Goal: Task Accomplishment & Management: Use online tool/utility

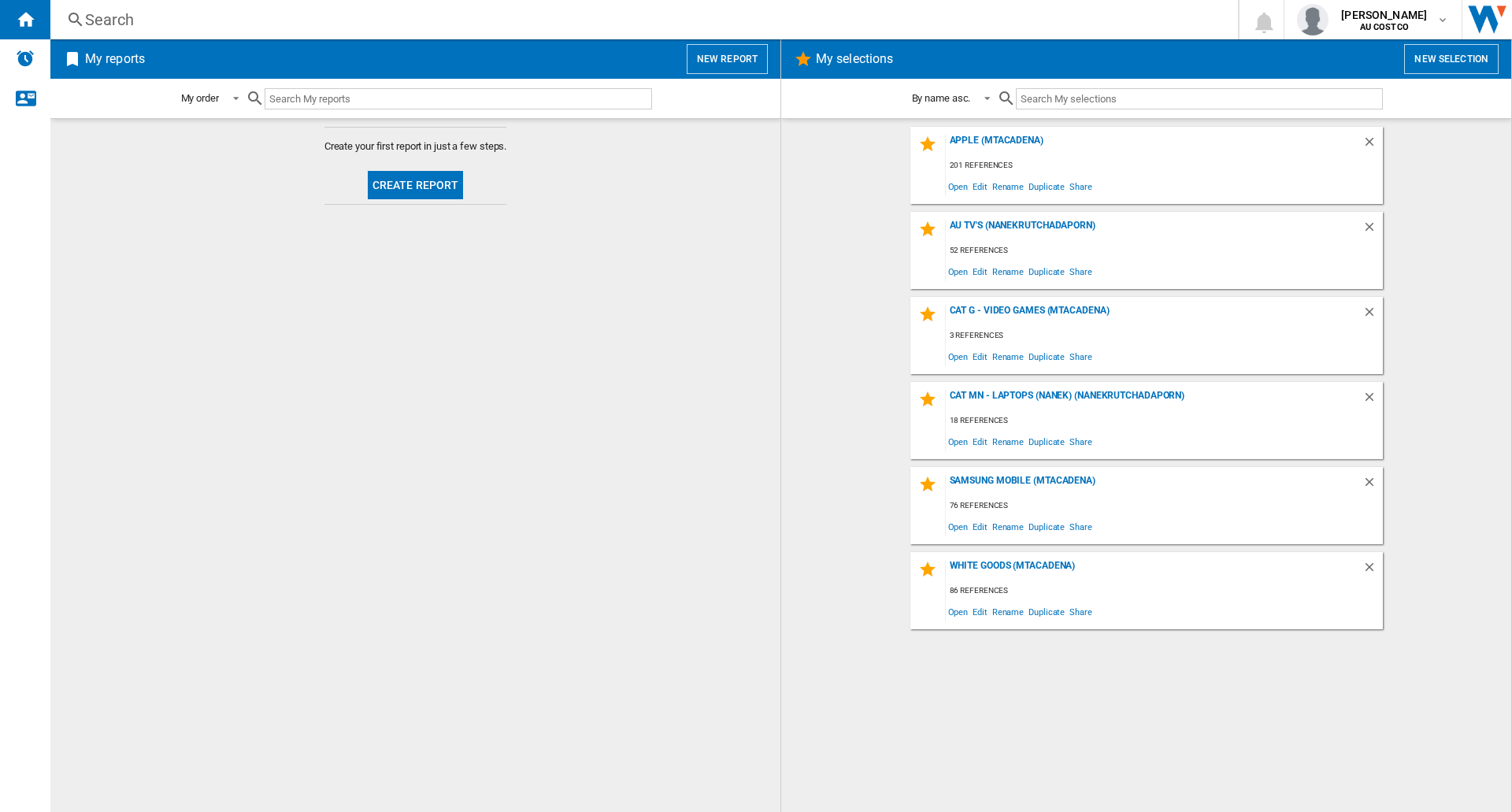
click at [409, 194] on button "Create report" at bounding box center [416, 185] width 96 height 28
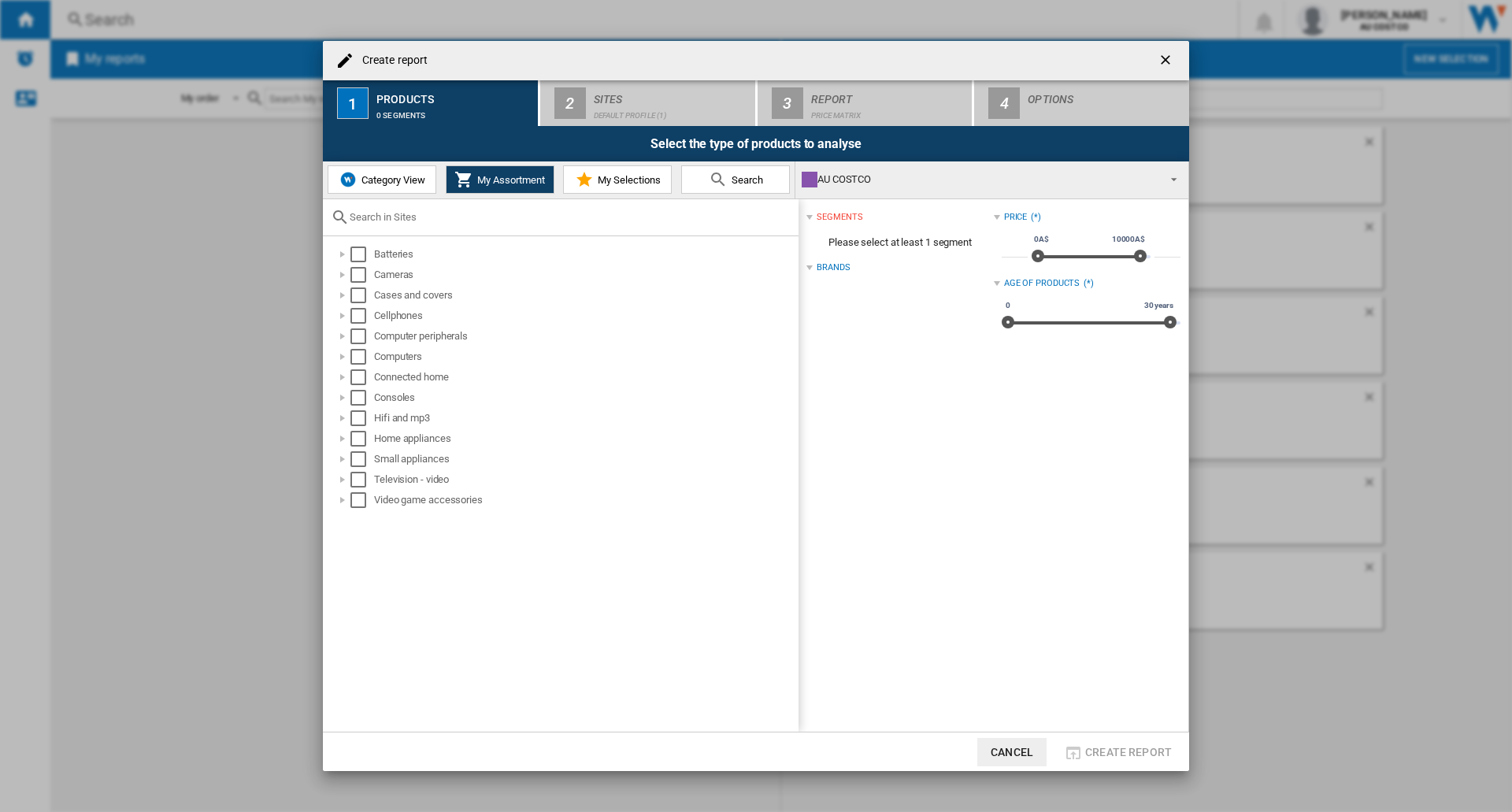
click at [621, 186] on button "My Selections" at bounding box center [617, 179] width 109 height 28
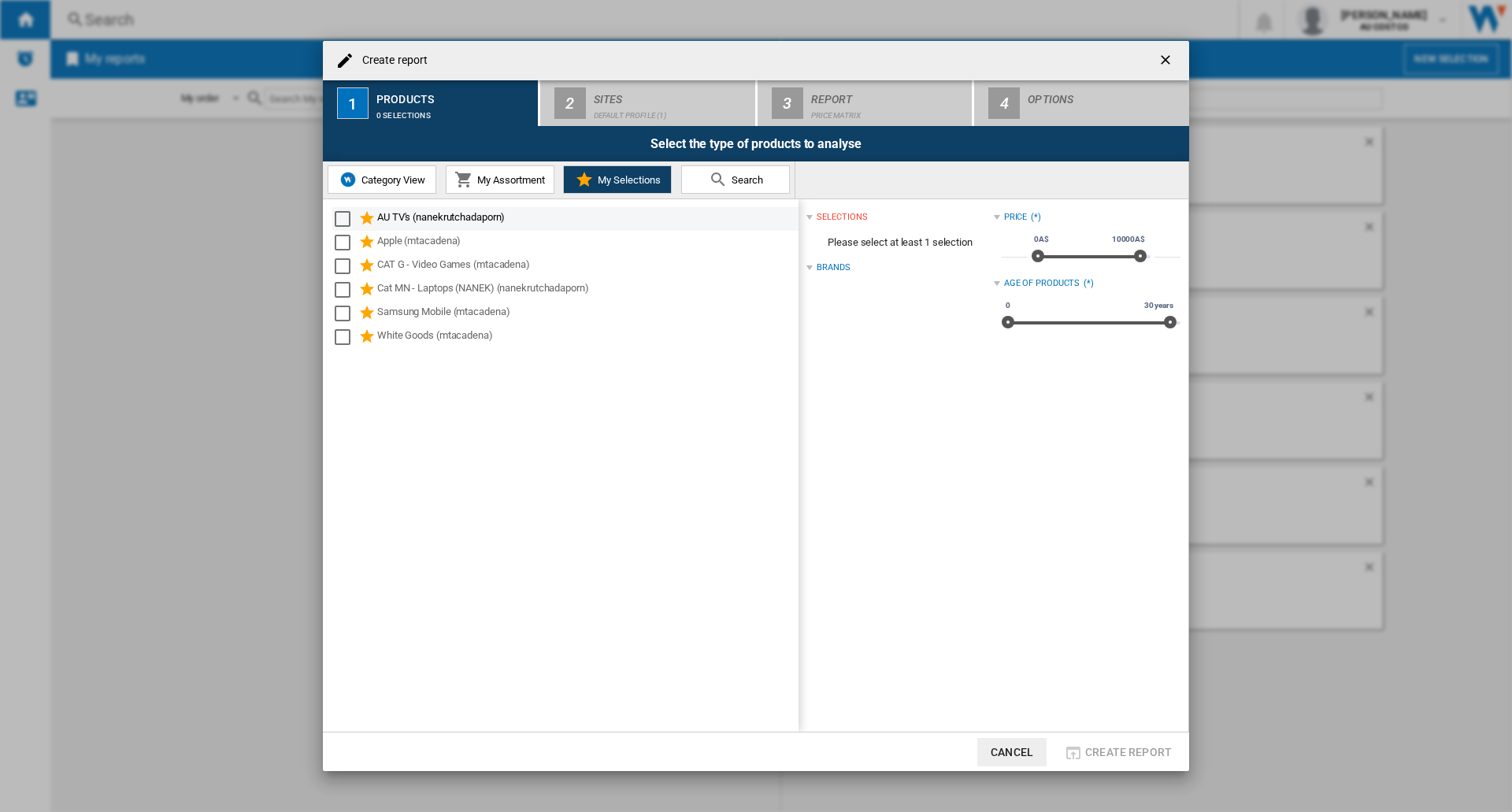
click at [343, 217] on div "Select" at bounding box center [343, 219] width 16 height 16
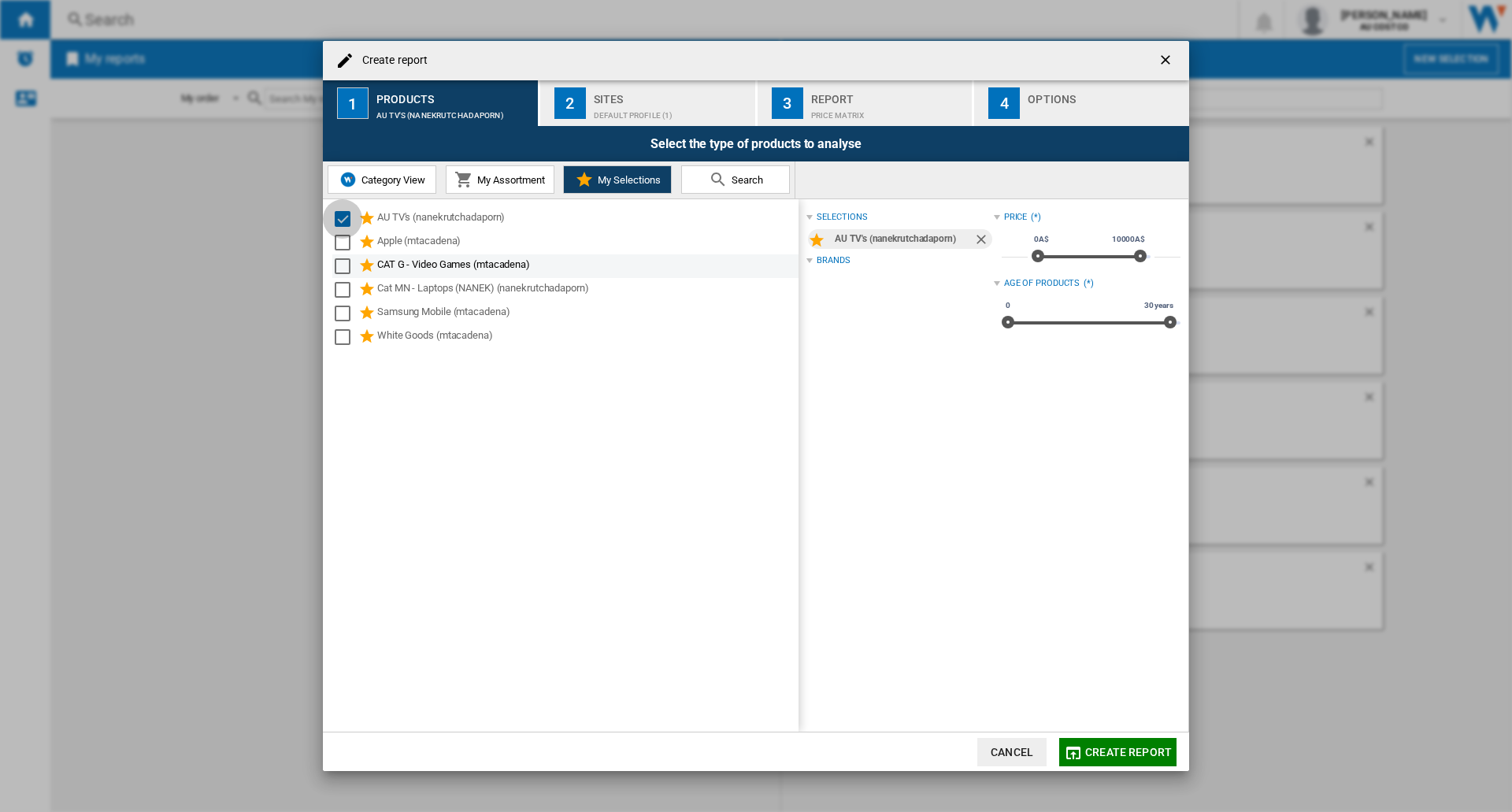
click at [342, 242] on div "Select" at bounding box center [343, 242] width 16 height 16
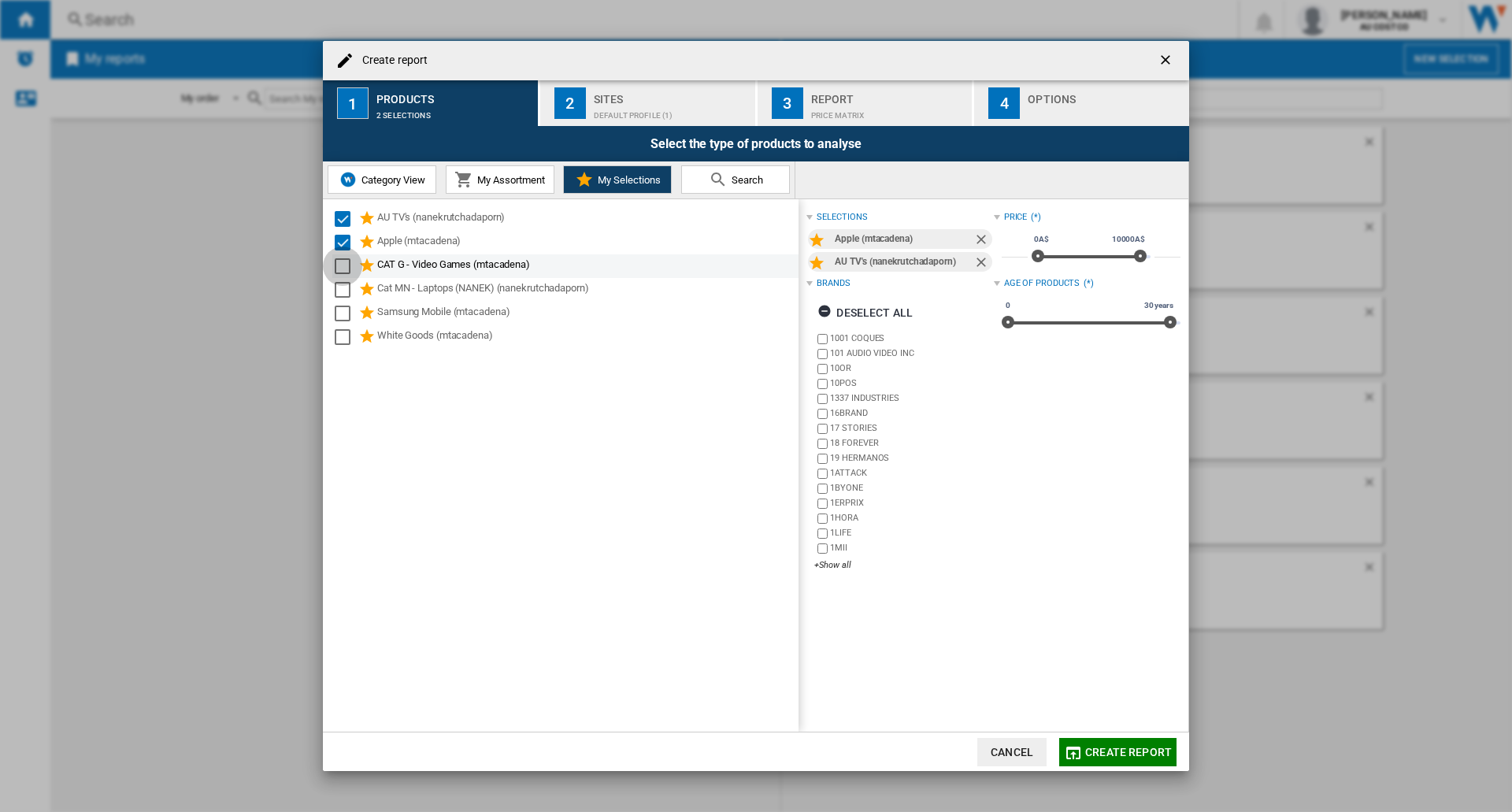
click at [340, 268] on div "Select" at bounding box center [343, 266] width 16 height 16
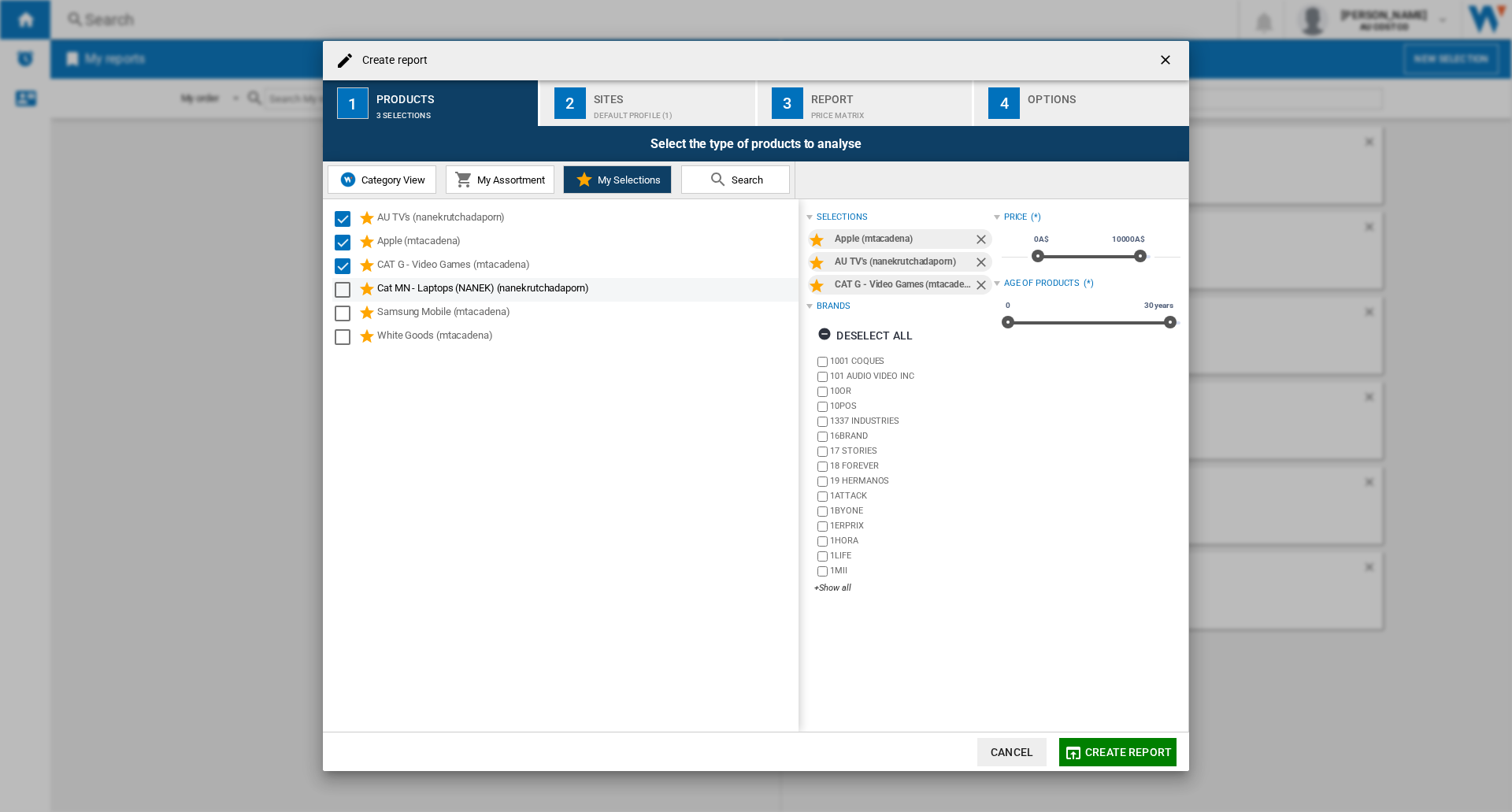
click at [340, 286] on div "Select" at bounding box center [343, 290] width 16 height 16
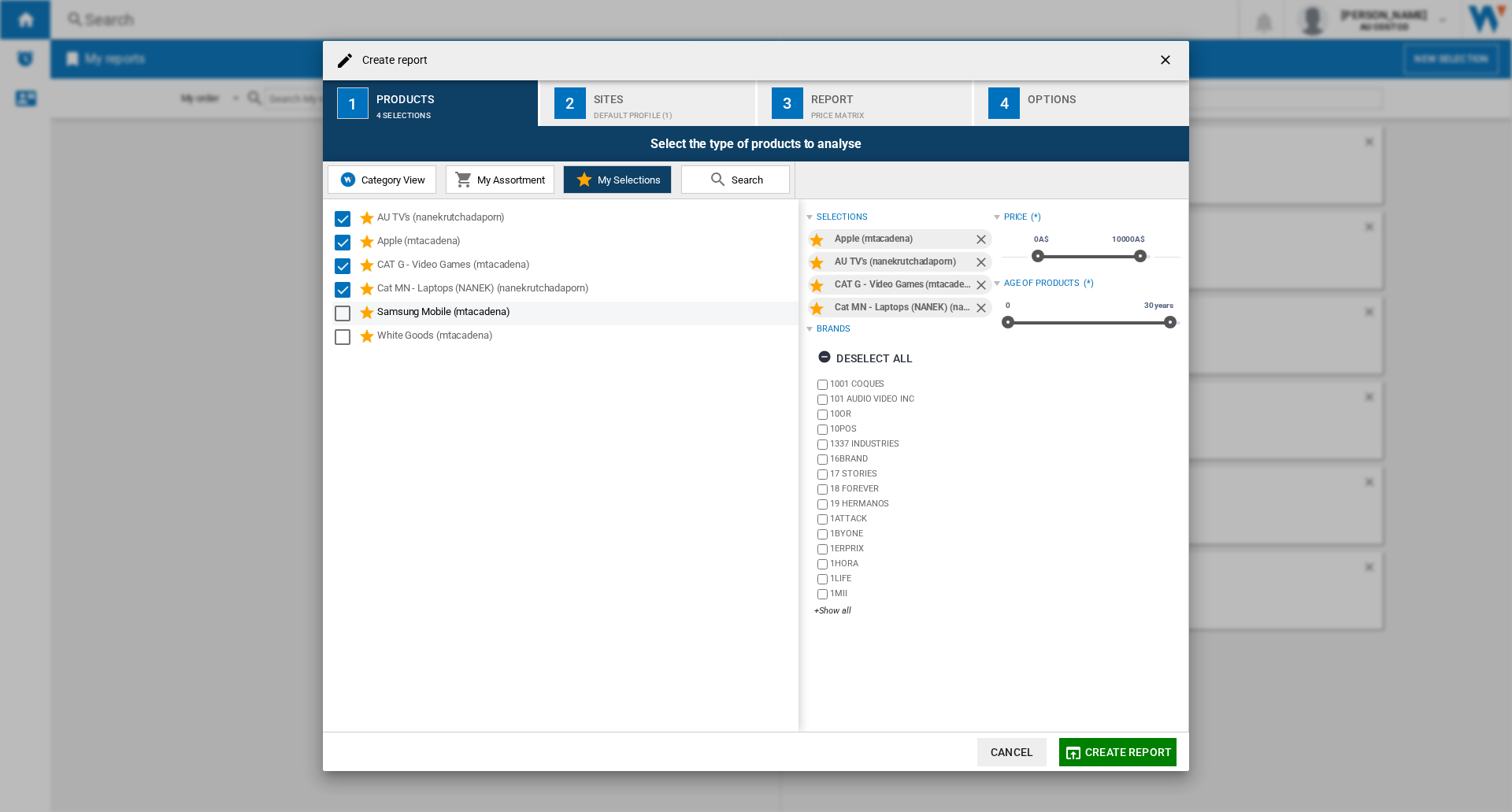
click at [343, 320] on div "Select" at bounding box center [343, 313] width 16 height 16
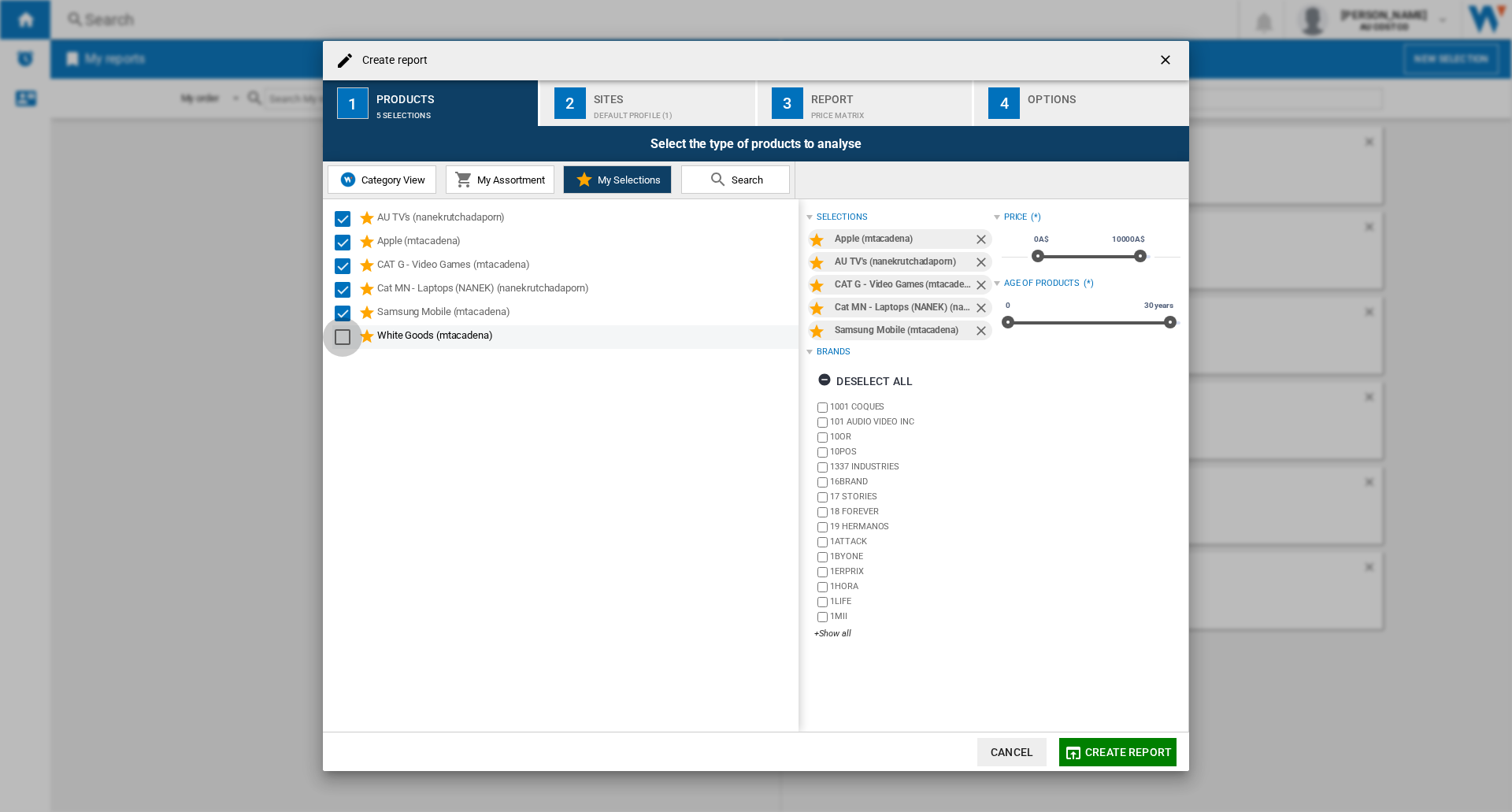
click at [342, 336] on div "Select" at bounding box center [343, 337] width 16 height 16
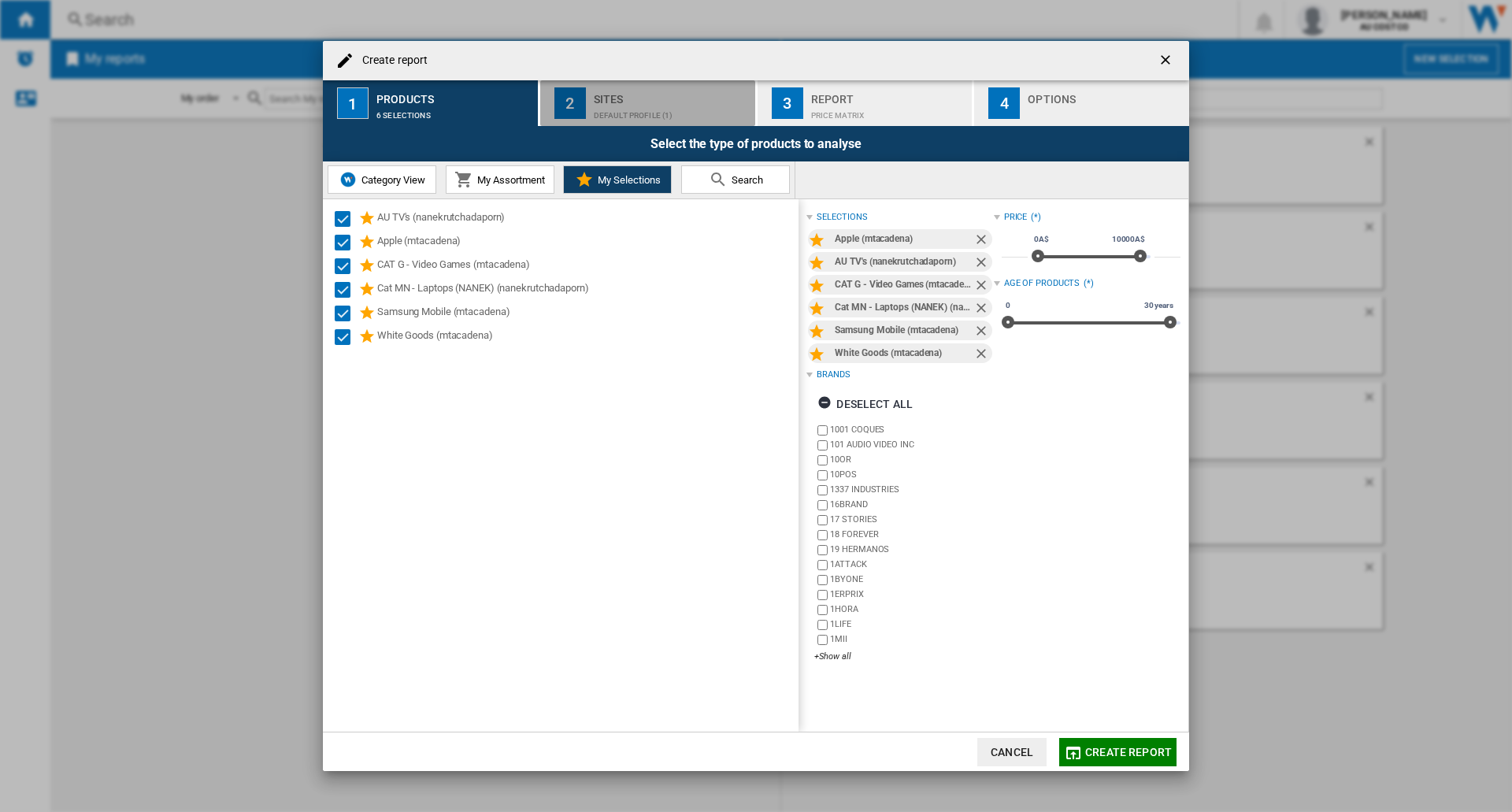
click at [627, 101] on div "Sites" at bounding box center [671, 94] width 155 height 16
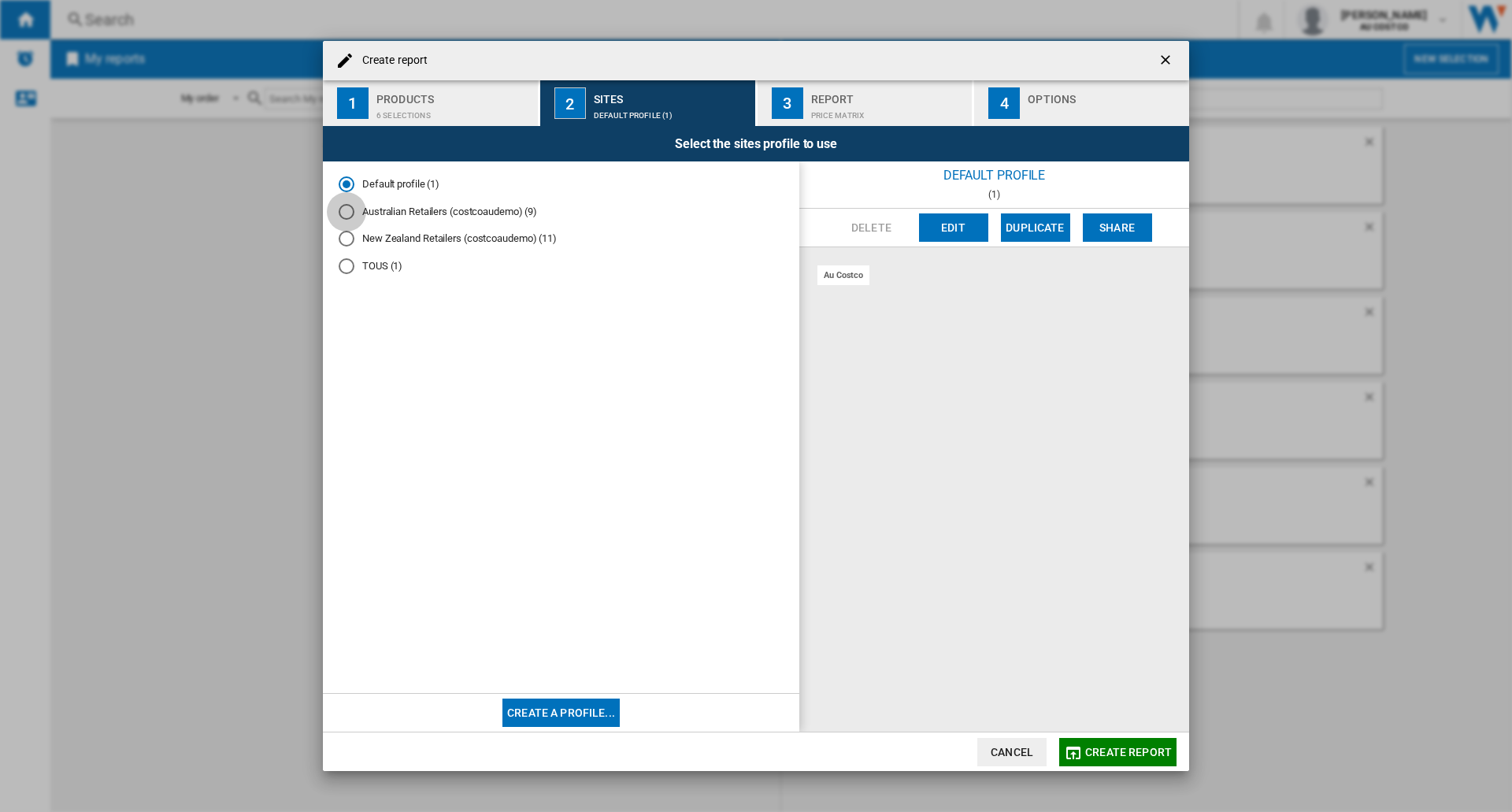
click at [348, 216] on div "Australian Retailers (costcoaudemo) (9)" at bounding box center [346, 212] width 16 height 16
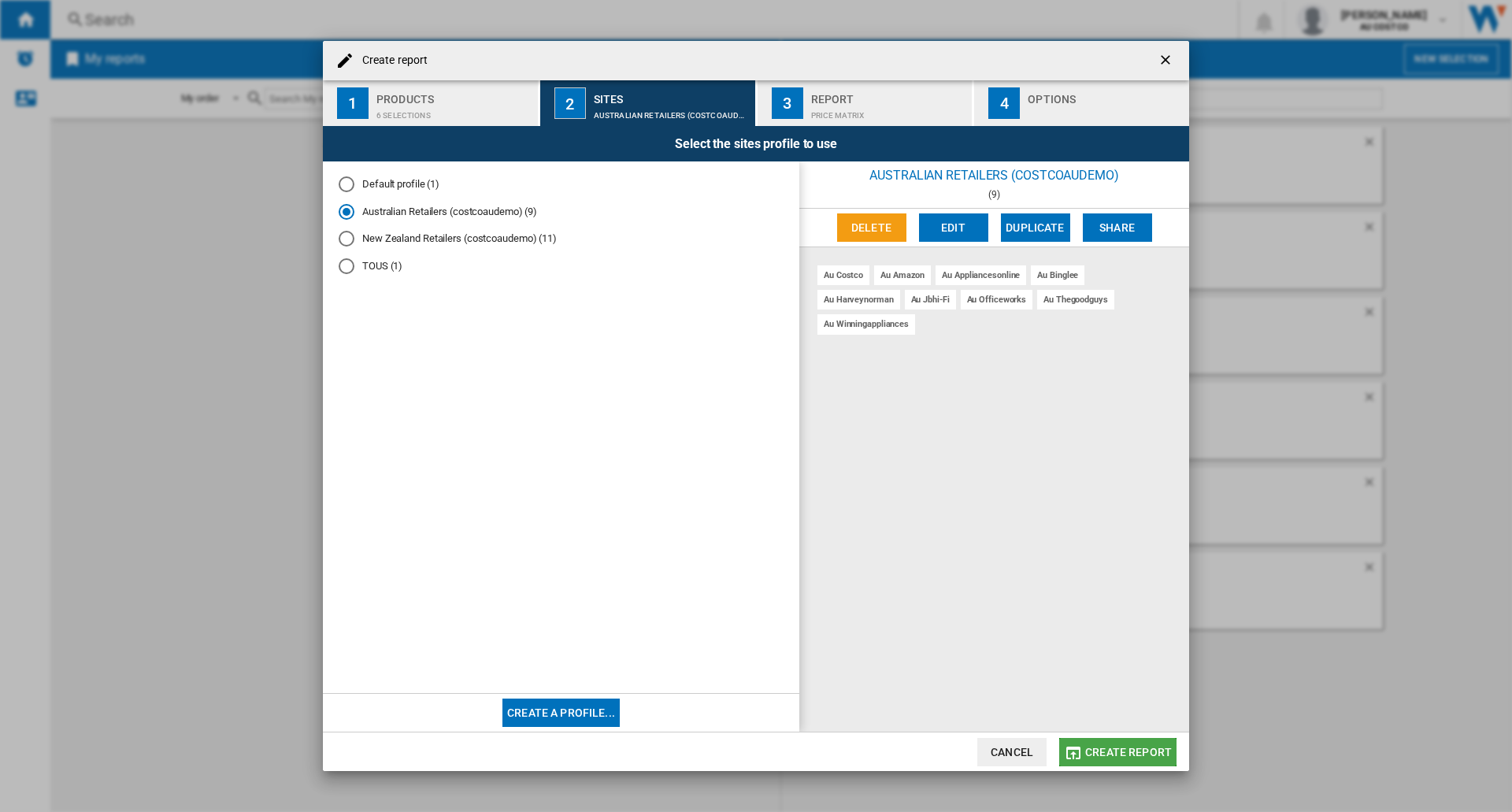
click at [1103, 748] on span "Create report" at bounding box center [1128, 752] width 87 height 13
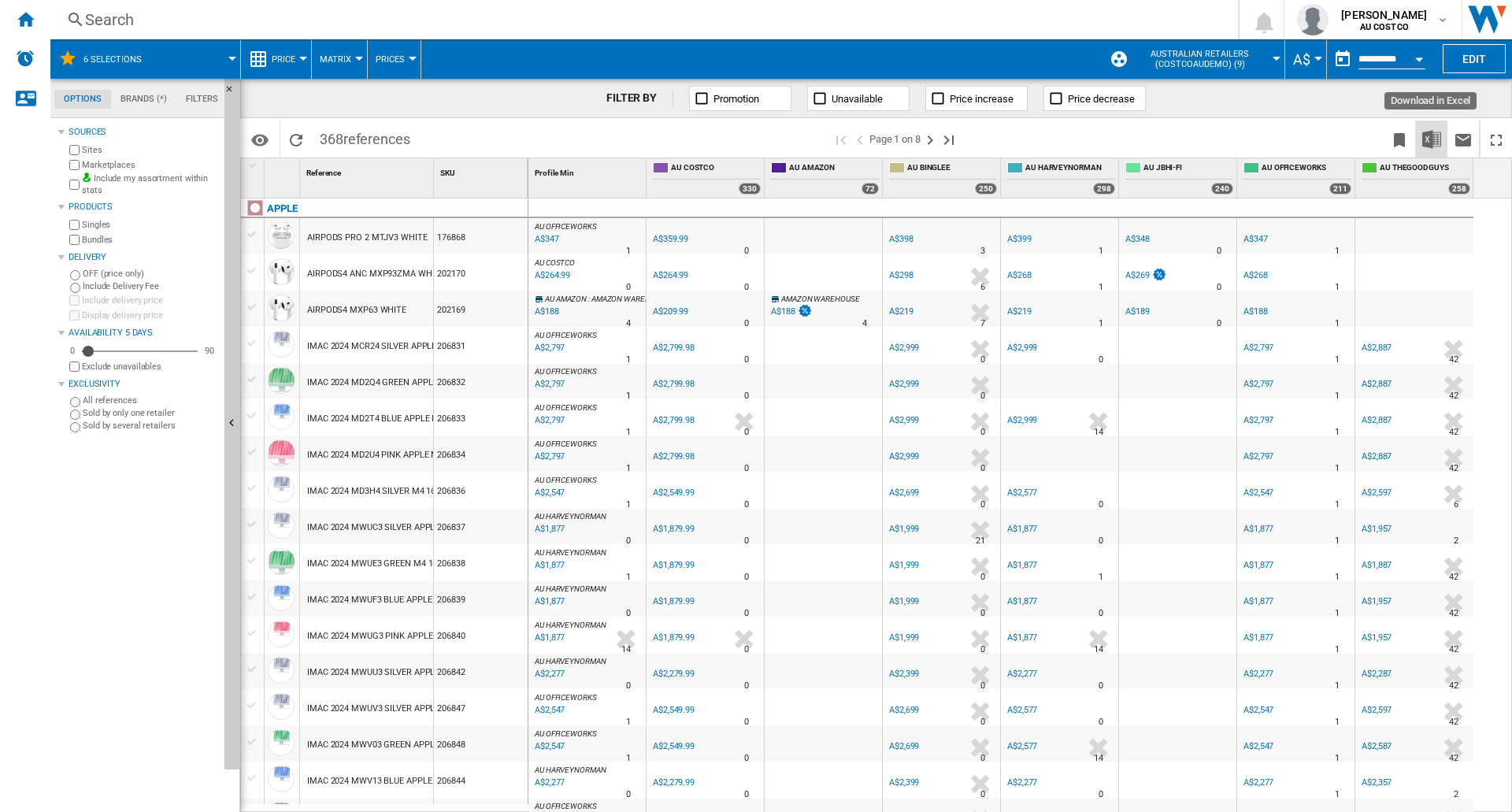
click at [1432, 138] on img "Download in Excel" at bounding box center [1431, 139] width 19 height 19
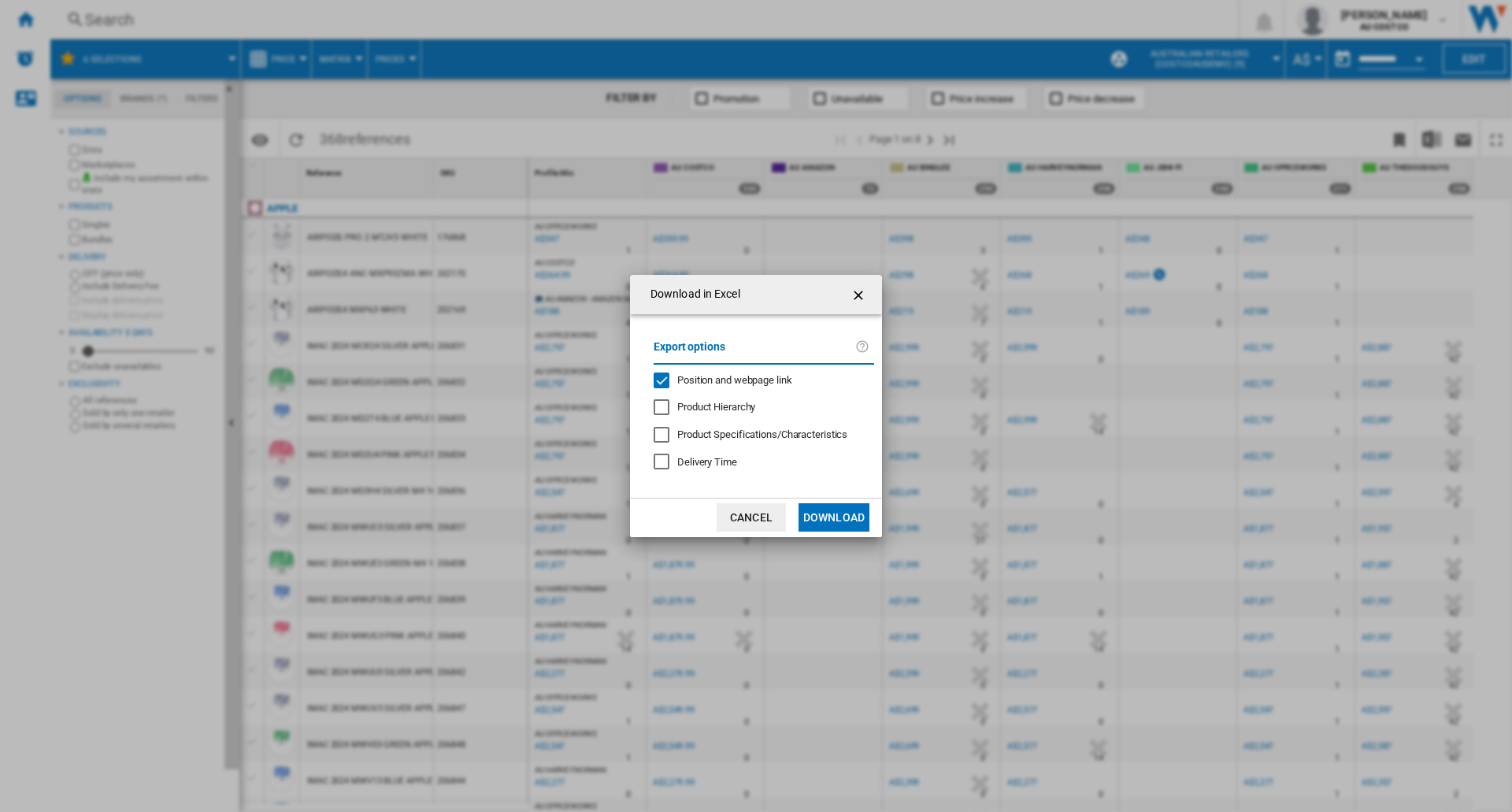
click at [820, 518] on button "Download" at bounding box center [833, 517] width 71 height 28
